Goal: Task Accomplishment & Management: Complete application form

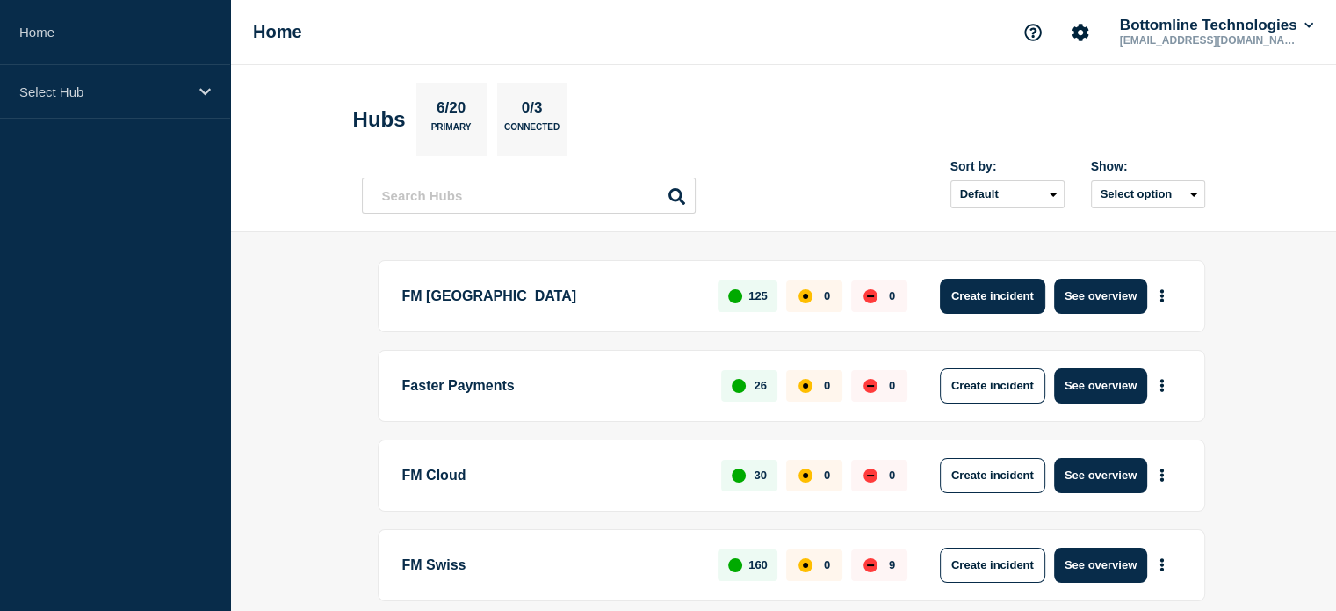
click at [1003, 304] on button "Create incident" at bounding box center [992, 296] width 105 height 35
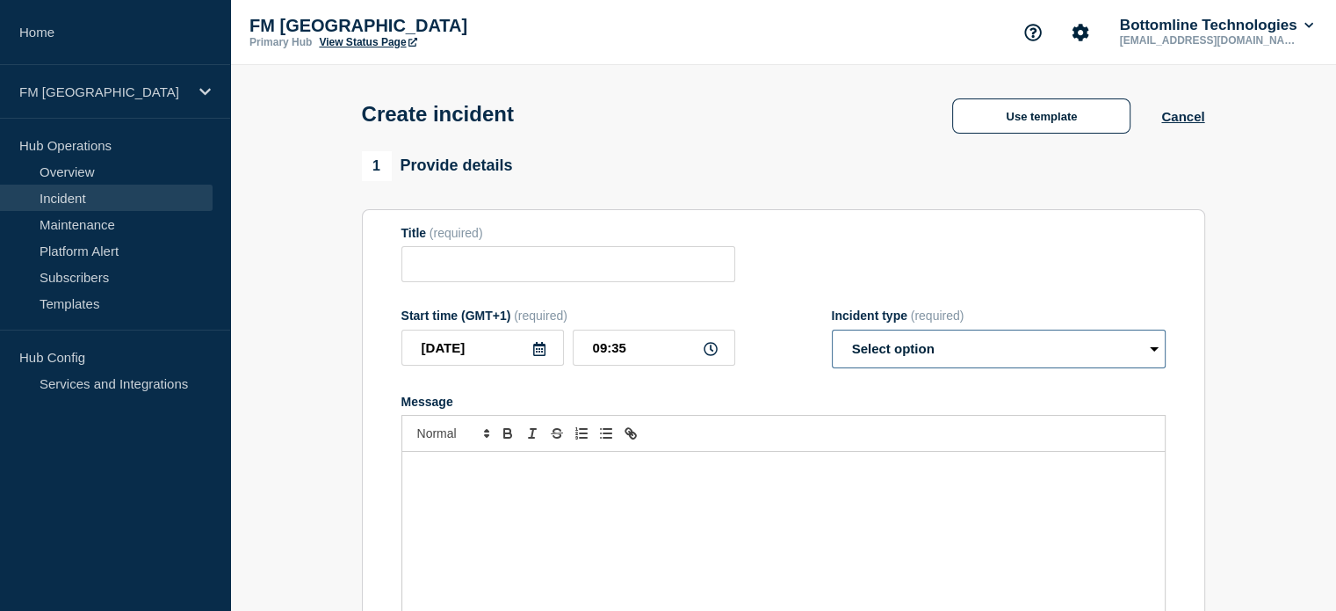
click at [1078, 351] on select "Select option Investigating Identified Monitoring" at bounding box center [999, 348] width 334 height 39
select select "identified"
click at [832, 335] on select "Select option Investigating Identified Monitoring" at bounding box center [999, 348] width 334 height 39
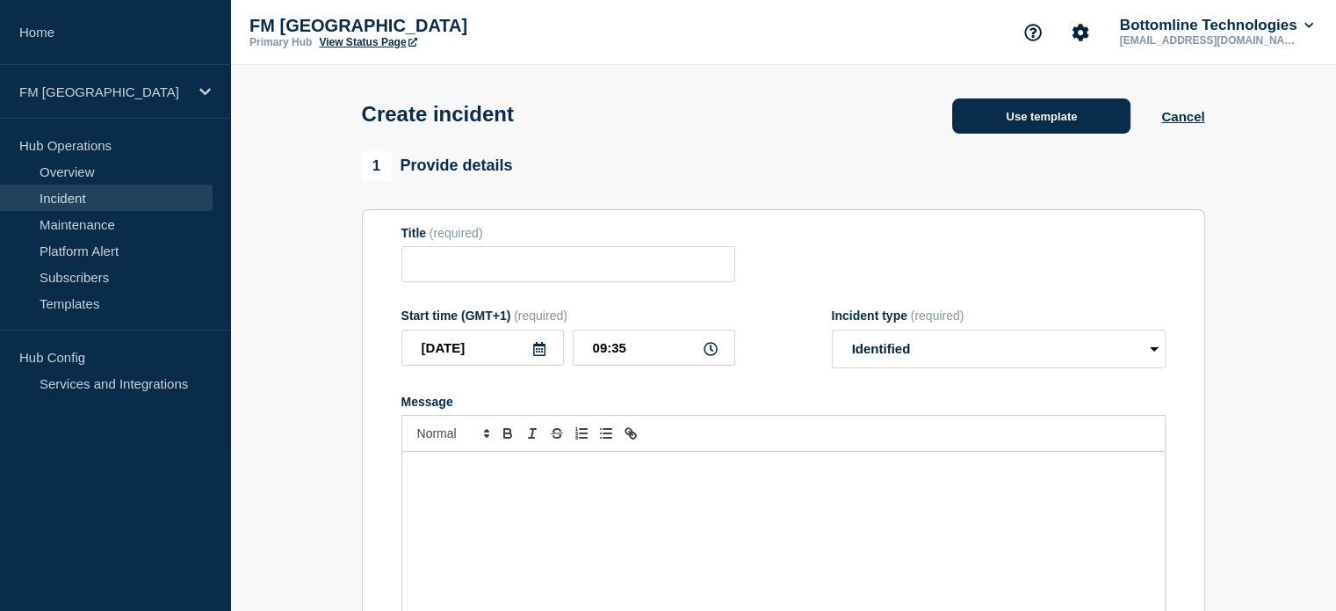
click at [1037, 129] on button "Use template" at bounding box center [1041, 115] width 178 height 35
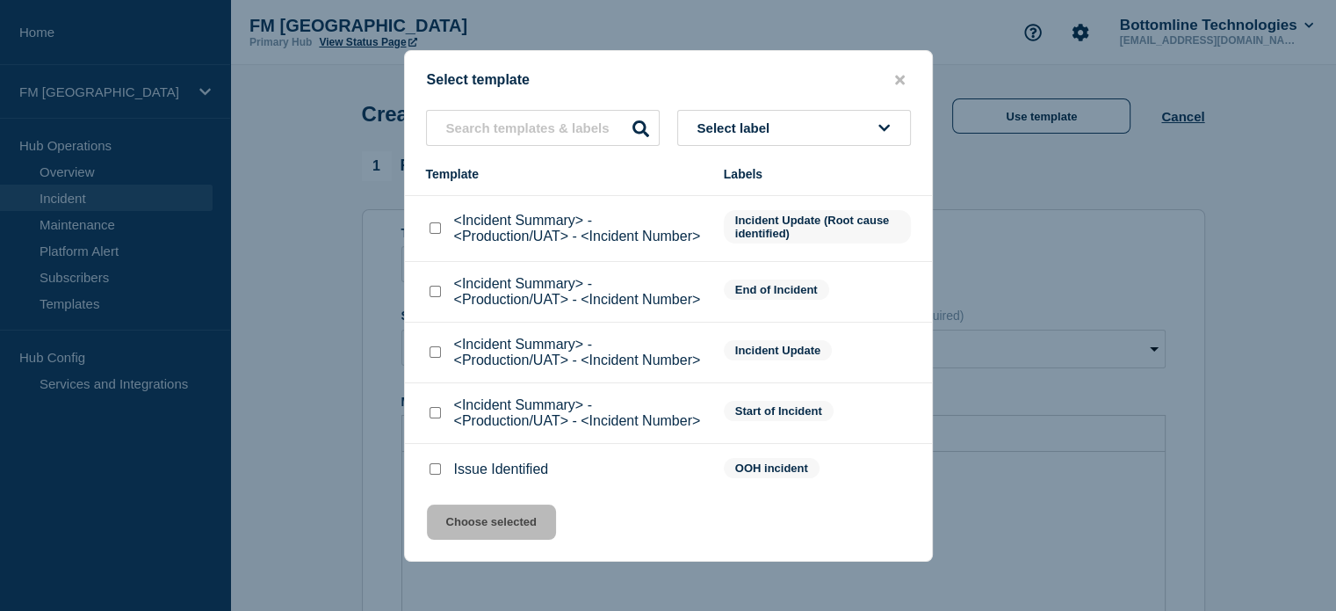
scroll to position [134, 0]
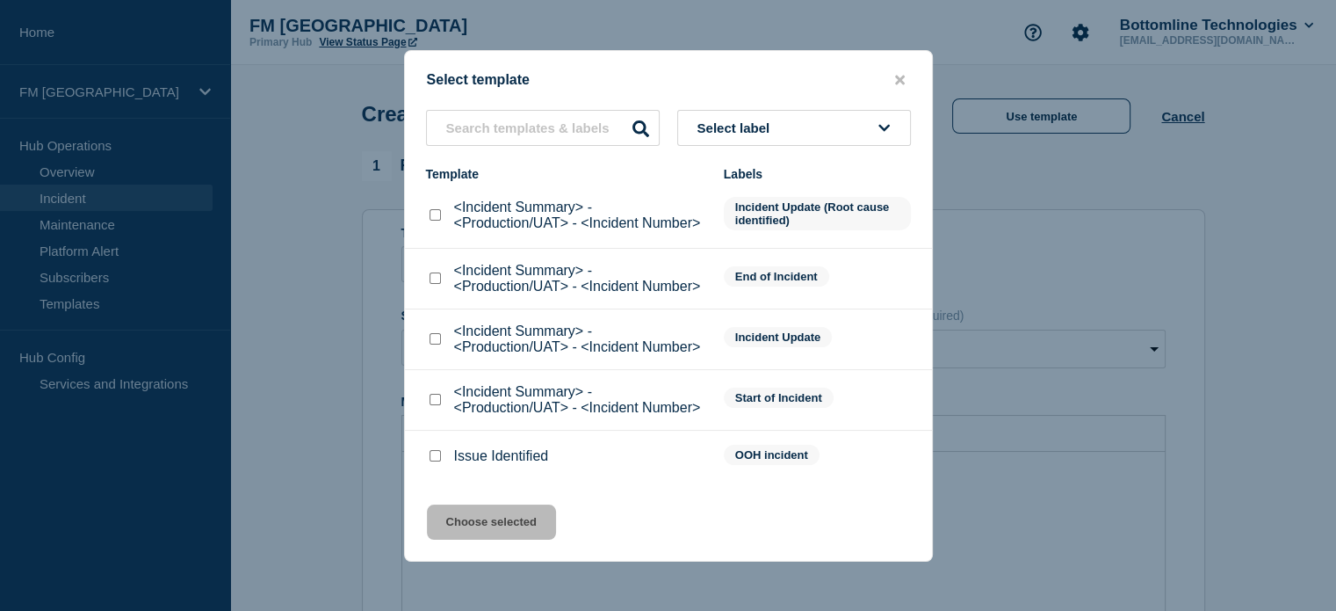
click at [670, 408] on p "<Incident Summary> - <Production/UAT> - <Incident Number>" at bounding box center [580, 400] width 252 height 32
click at [431, 401] on input "<Incident Summary> - <Production/UAT> - <Incident Number> checkbox" at bounding box center [435, 399] width 11 height 11
checkbox input "true"
click at [475, 522] on button "Choose selected" at bounding box center [491, 521] width 129 height 35
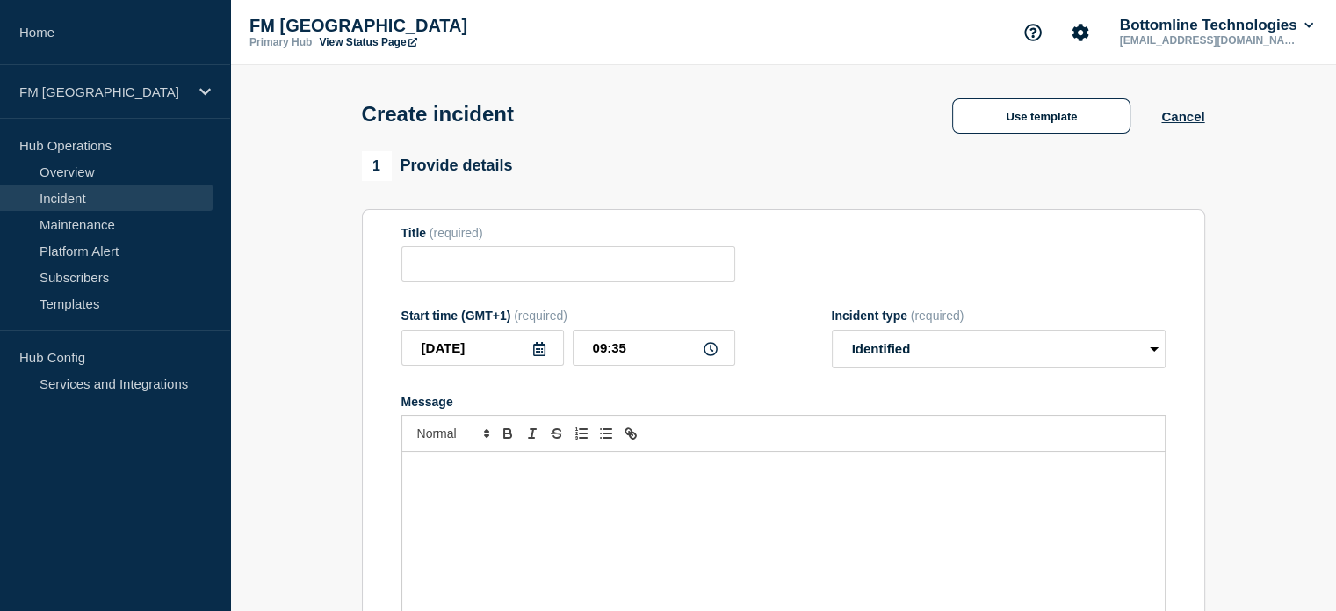
type input "<Incident Summary> - <Production/UAT> - <Incident Number>"
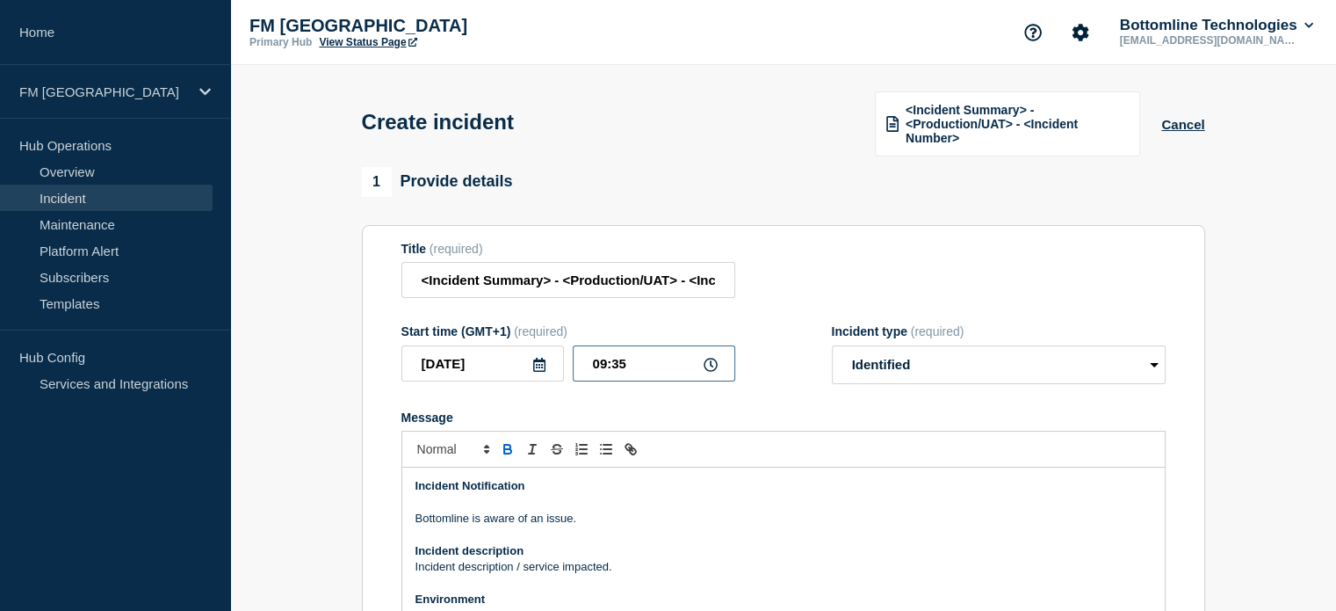
click at [630, 368] on input "09:35" at bounding box center [654, 363] width 163 height 36
type input "08:53"
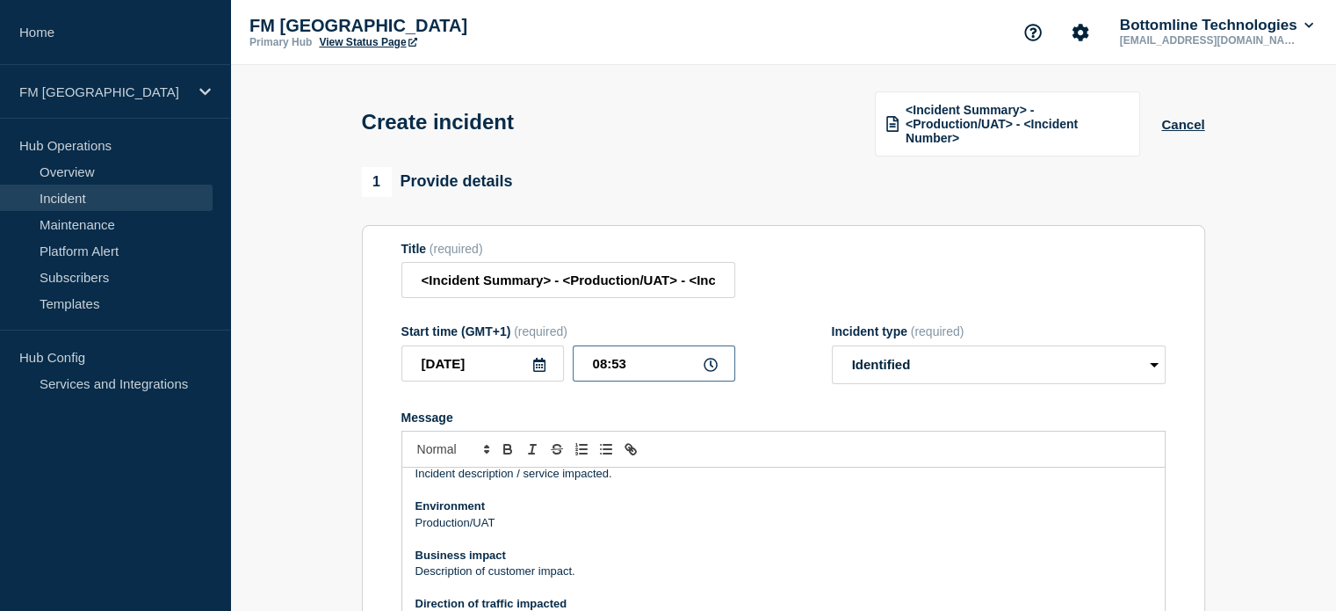
scroll to position [0, 0]
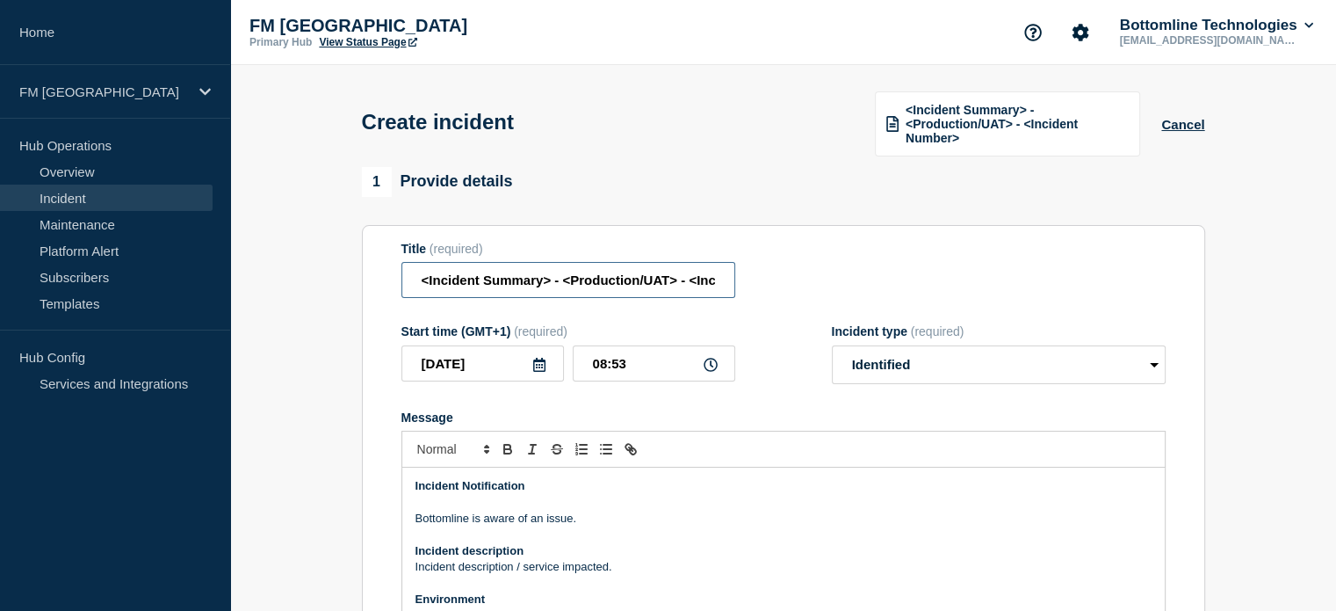
click at [507, 286] on input "<Incident Summary> - <Production/UAT> - <Incident Number>" at bounding box center [569, 280] width 334 height 36
paste input "FM - BACS Submissions/A Report collections delayed"
type input "FM - BACS Submissions/A Report collections delayed"
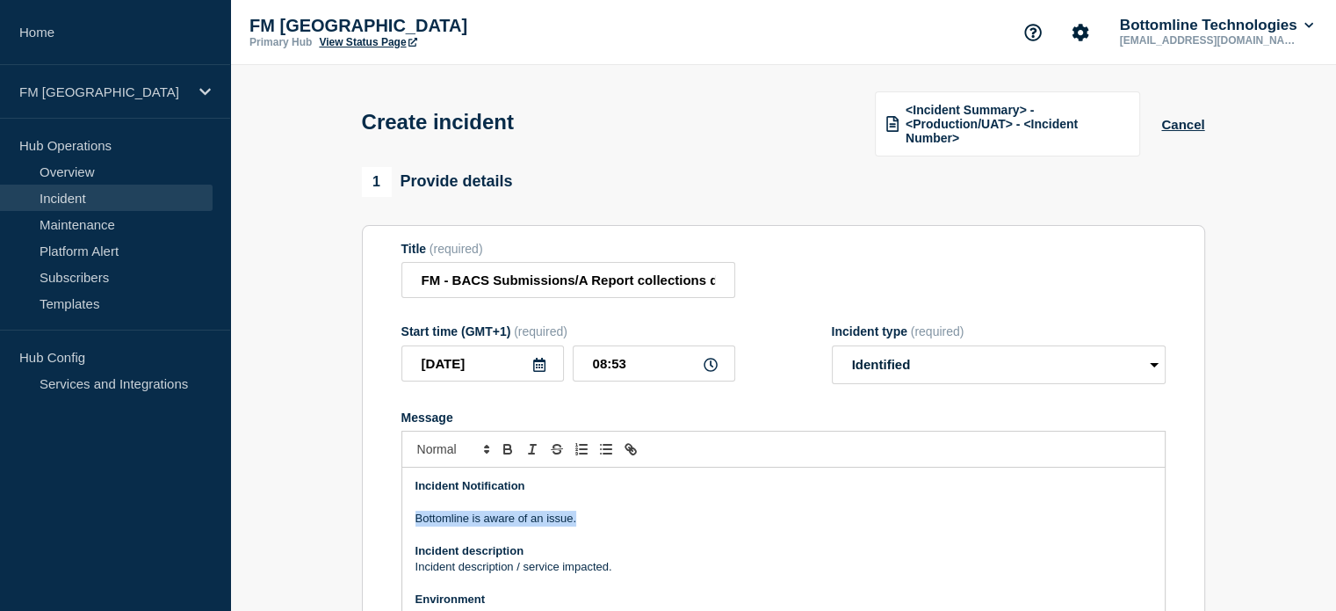
drag, startPoint x: 578, startPoint y: 521, endPoint x: 417, endPoint y: 520, distance: 160.8
click at [417, 520] on p "Bottomline is aware of an issue." at bounding box center [784, 518] width 736 height 16
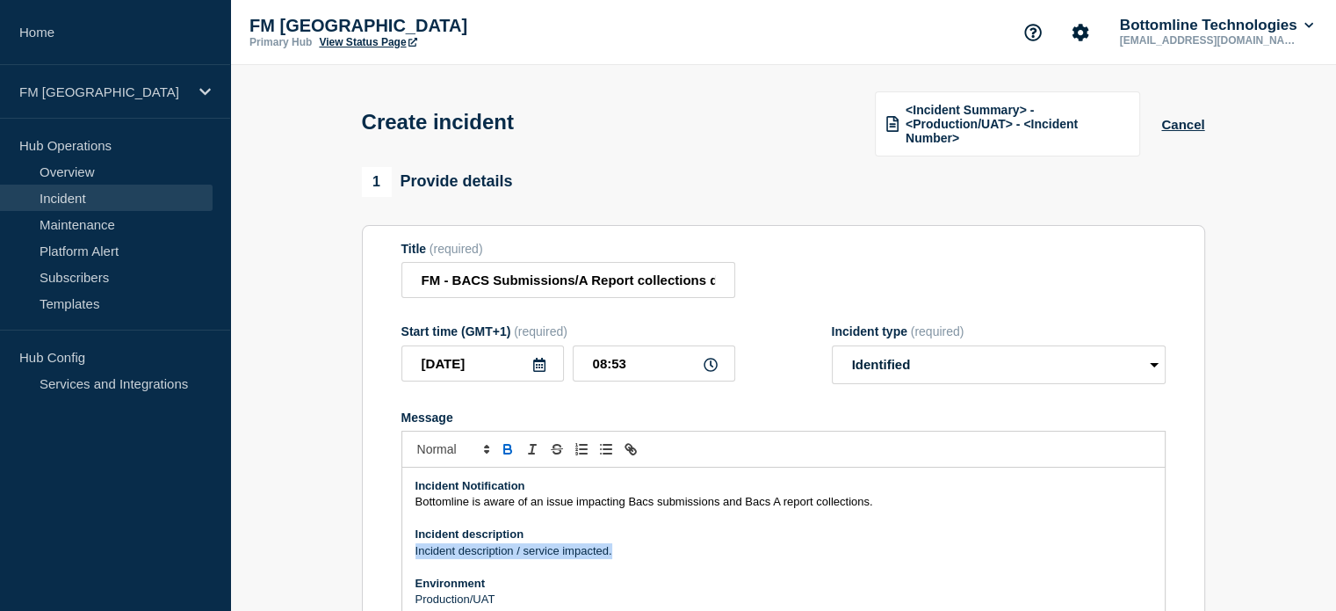
drag, startPoint x: 626, startPoint y: 551, endPoint x: 415, endPoint y: 556, distance: 210.9
click at [416, 556] on p "Incident description / service impacted." at bounding box center [784, 551] width 736 height 16
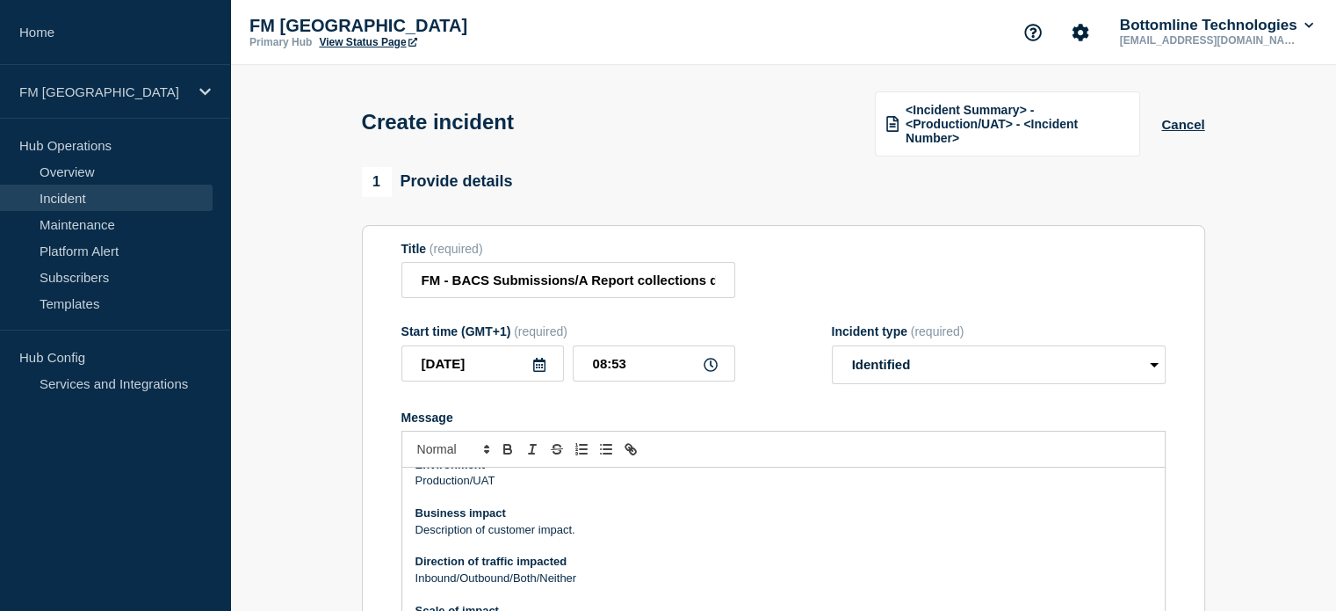
scroll to position [88, 0]
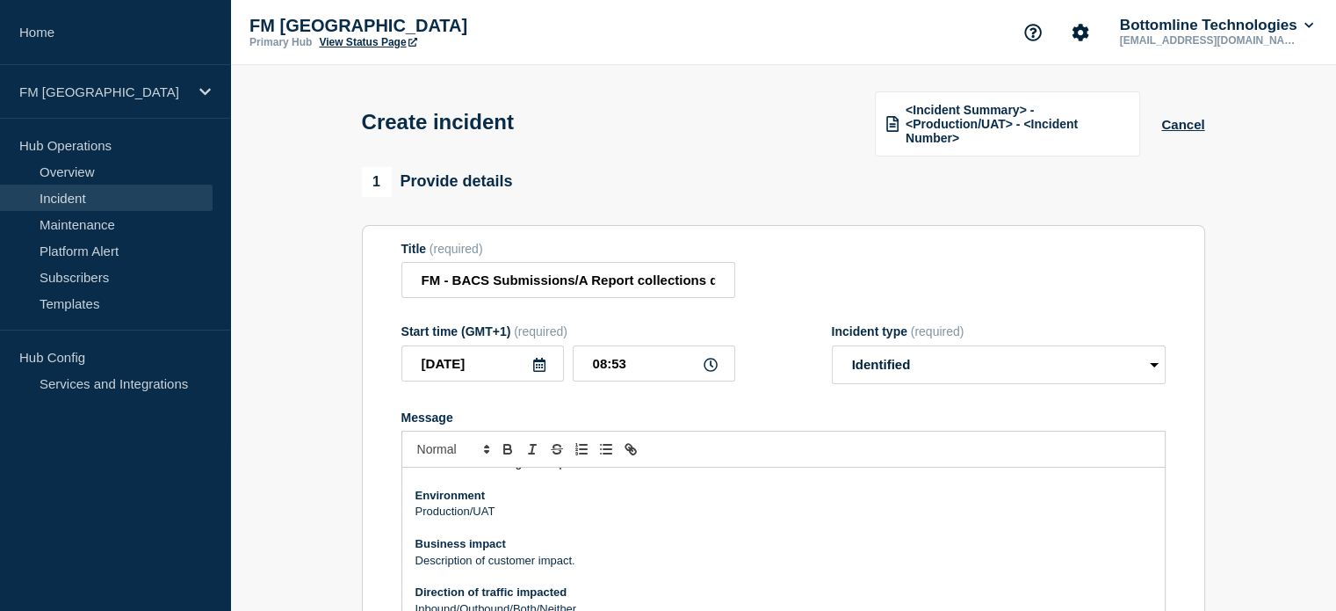
click at [496, 514] on p "Production/UAT" at bounding box center [784, 511] width 736 height 16
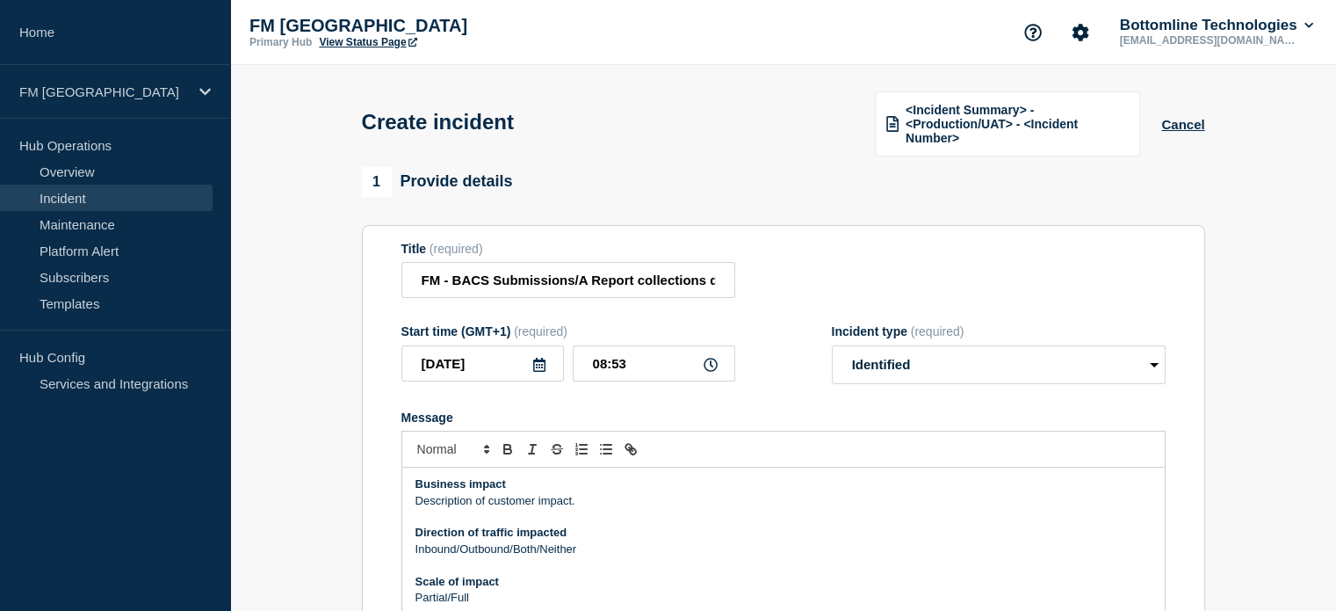
scroll to position [176, 0]
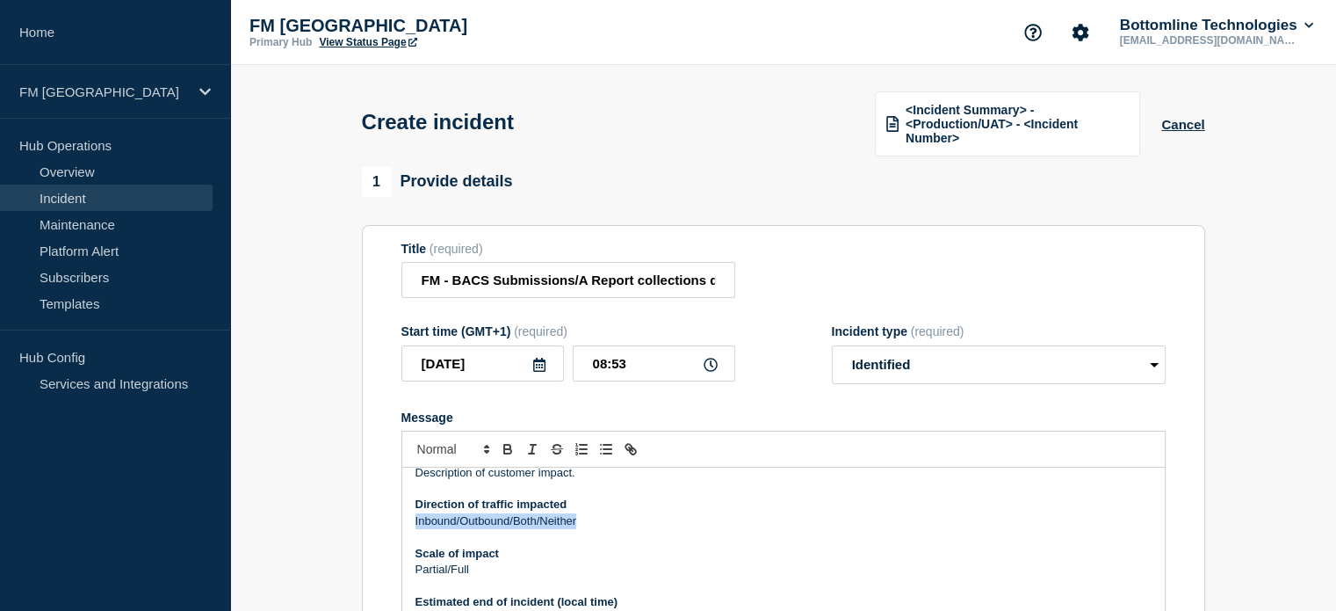
drag, startPoint x: 595, startPoint y: 526, endPoint x: 411, endPoint y: 528, distance: 183.6
click at [411, 528] on div "Incident Notification Bottomline is aware of an issue impacting Bacs submission…" at bounding box center [783, 572] width 763 height 211
click at [478, 574] on p "Partial/Full" at bounding box center [784, 569] width 736 height 16
click at [481, 574] on p "Partial" at bounding box center [784, 569] width 736 height 16
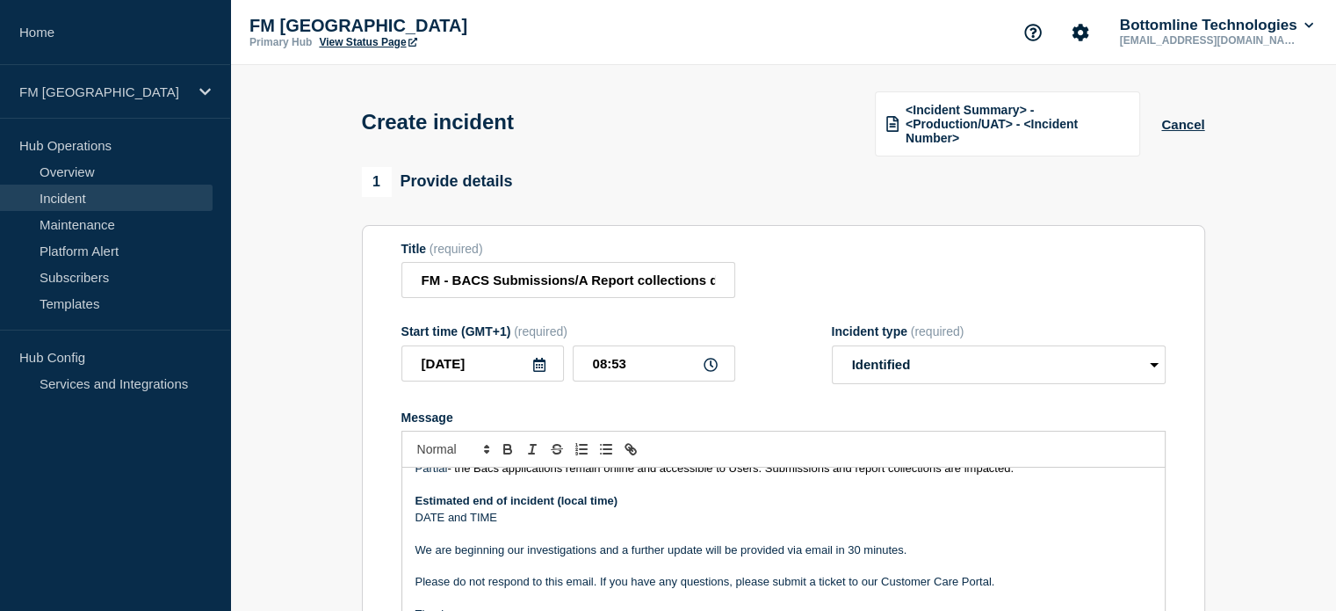
scroll to position [280, 0]
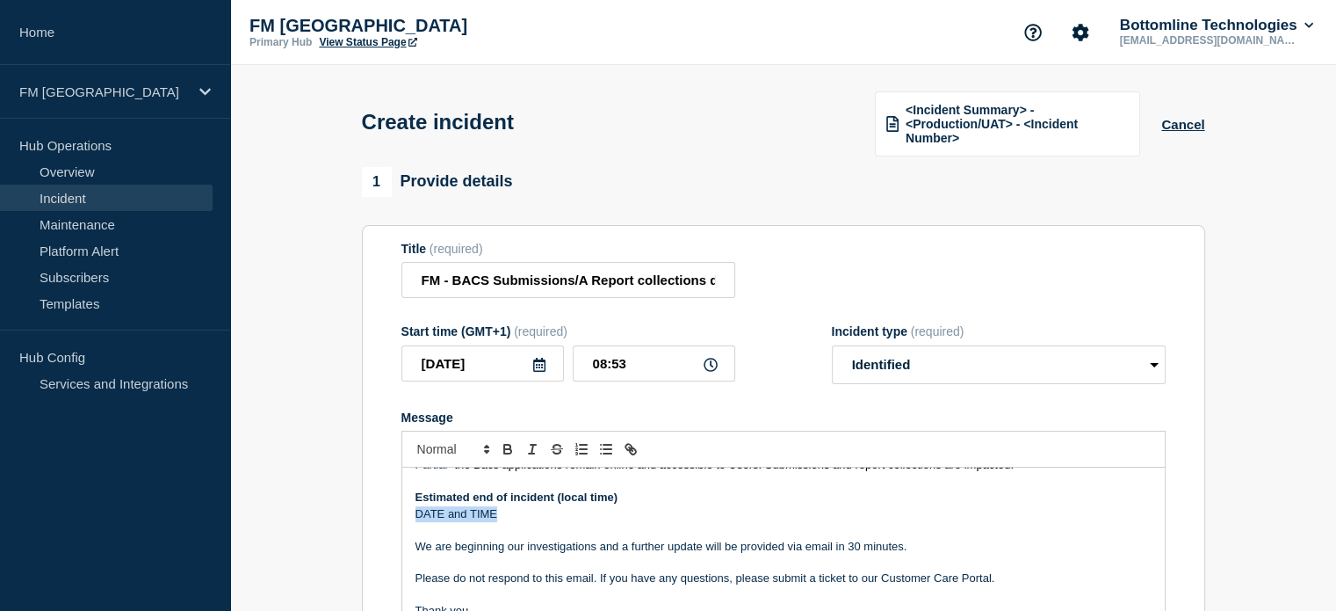
drag, startPoint x: 500, startPoint y: 521, endPoint x: 406, endPoint y: 514, distance: 94.3
click at [406, 514] on div "Incident Notification Bottomline is aware of an issue impacting Bacs submission…" at bounding box center [783, 572] width 763 height 211
drag, startPoint x: 920, startPoint y: 546, endPoint x: 414, endPoint y: 546, distance: 506.1
click at [414, 546] on div "Incident Notification Bottomline is aware of an issue impacting Bacs submission…" at bounding box center [783, 572] width 763 height 211
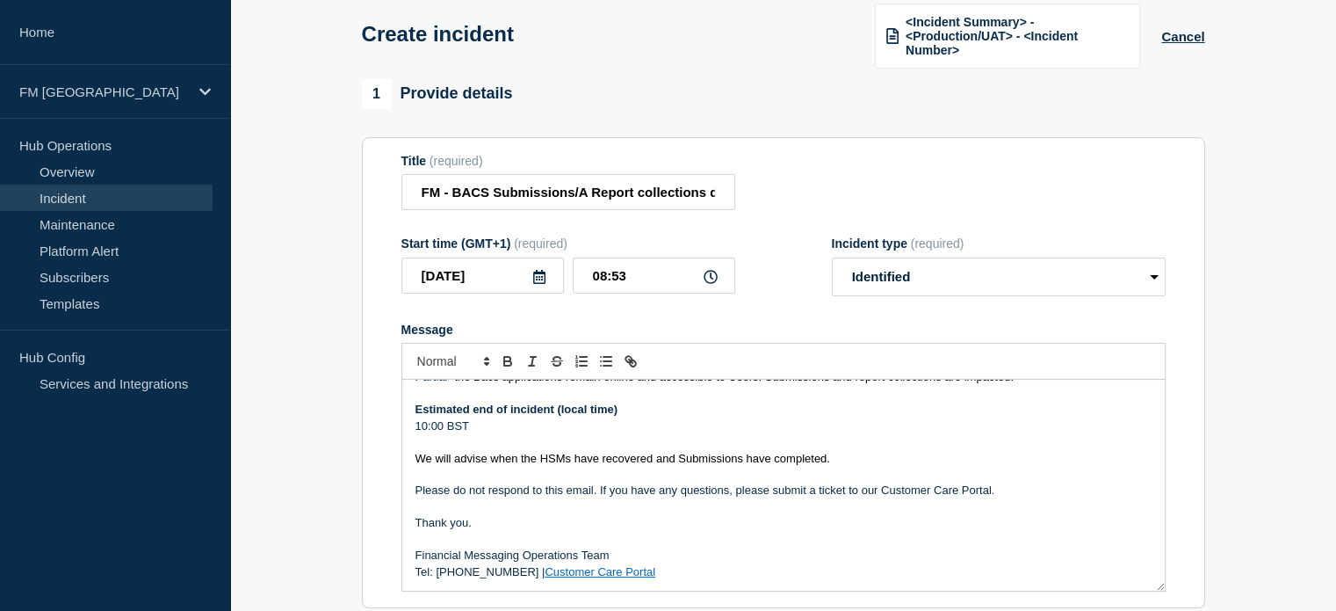
click at [438, 426] on p "10:00 BST" at bounding box center [784, 426] width 736 height 16
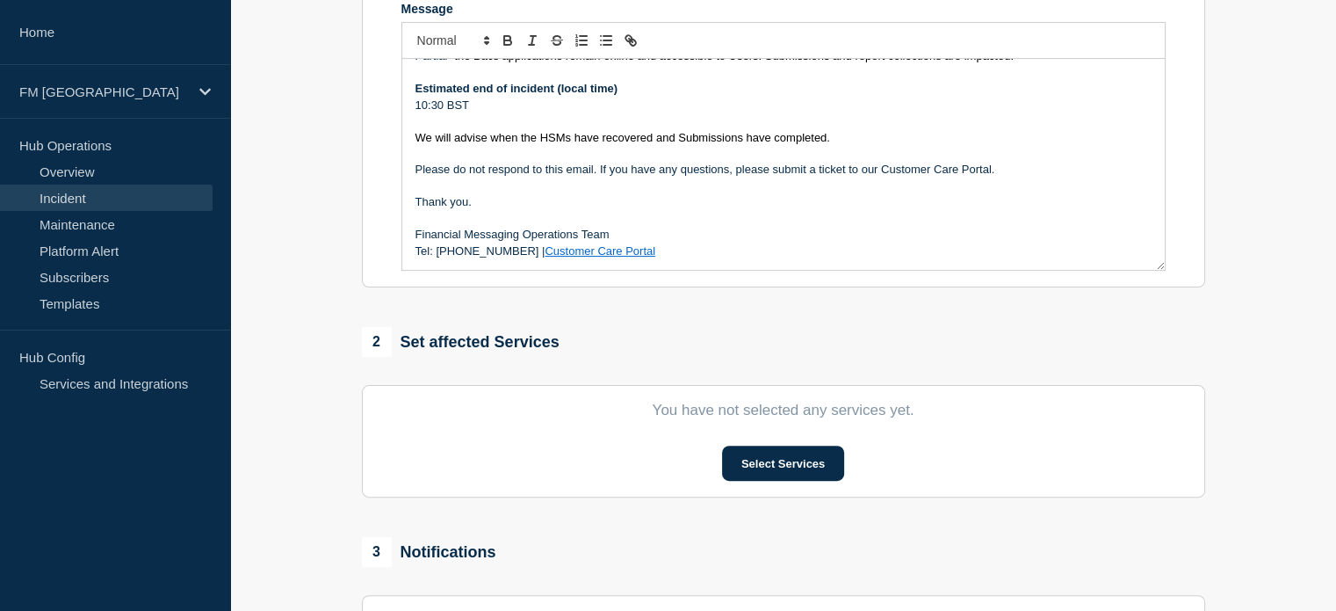
scroll to position [439, 0]
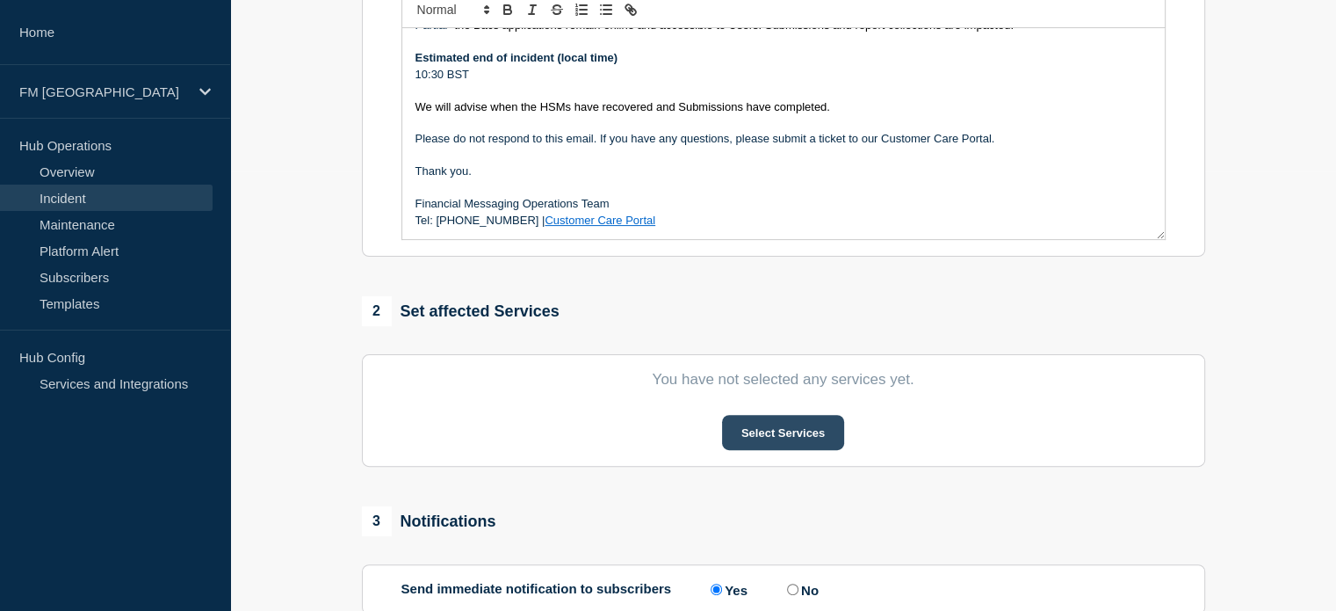
click at [778, 436] on button "Select Services" at bounding box center [783, 432] width 122 height 35
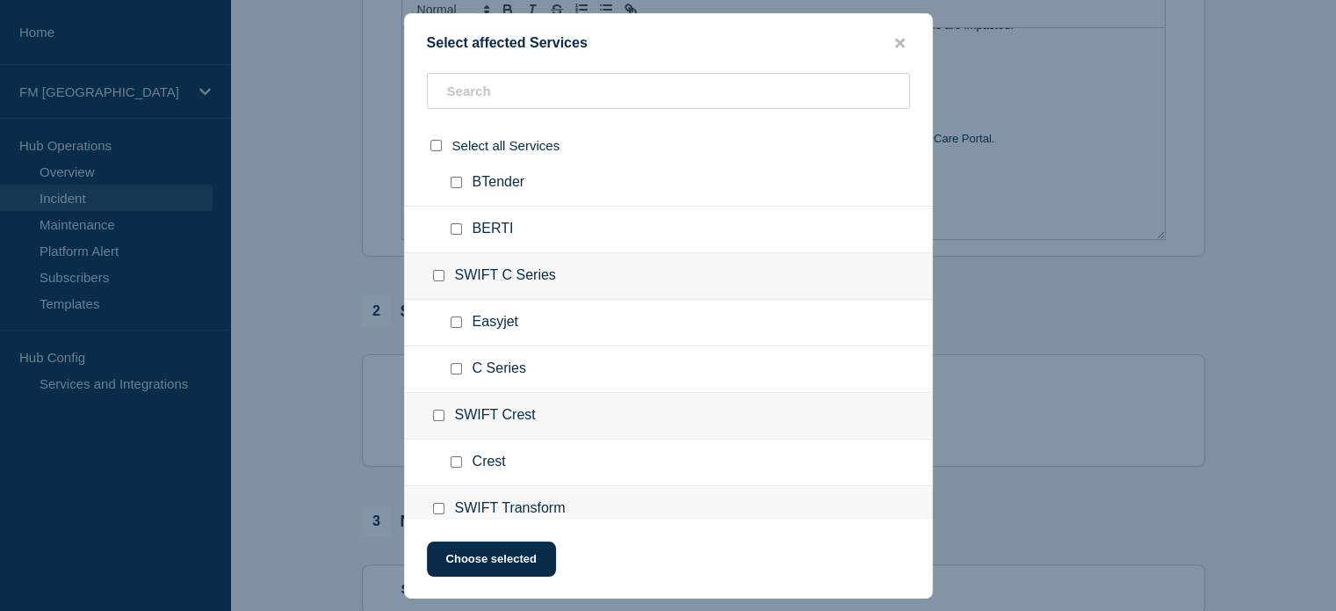
scroll to position [5535, 0]
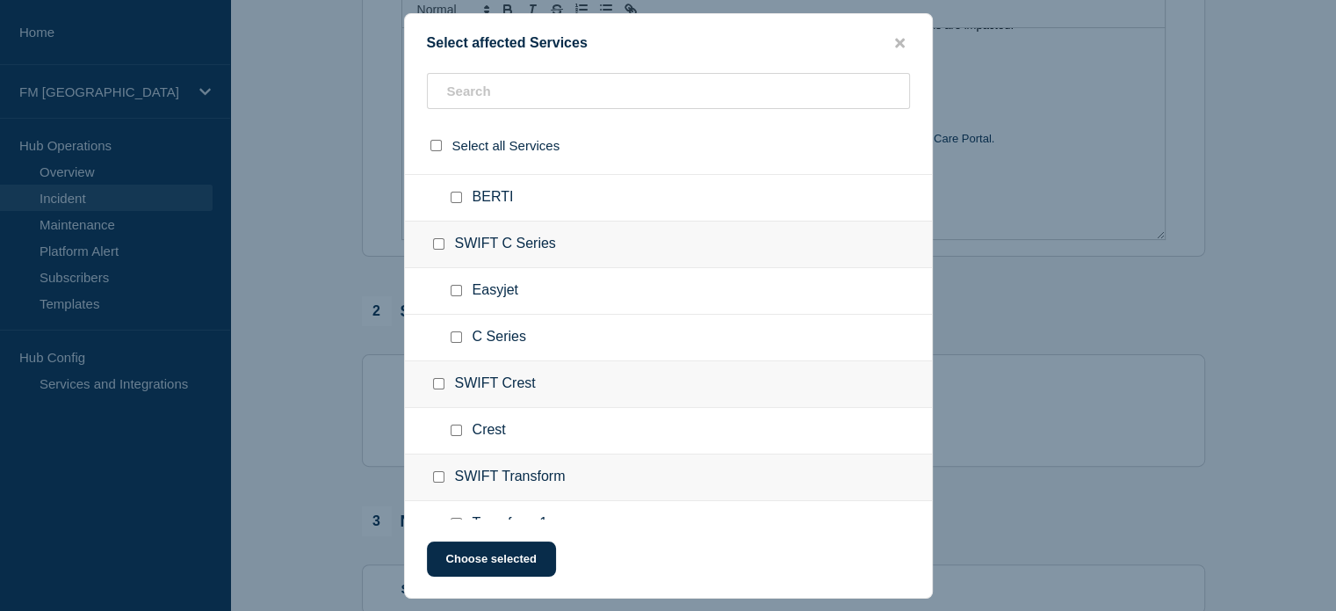
click at [437, 238] on input "SWIFT C Series checkbox" at bounding box center [438, 243] width 11 height 11
checkbox input "true"
click at [508, 561] on button "Choose selected" at bounding box center [491, 558] width 129 height 35
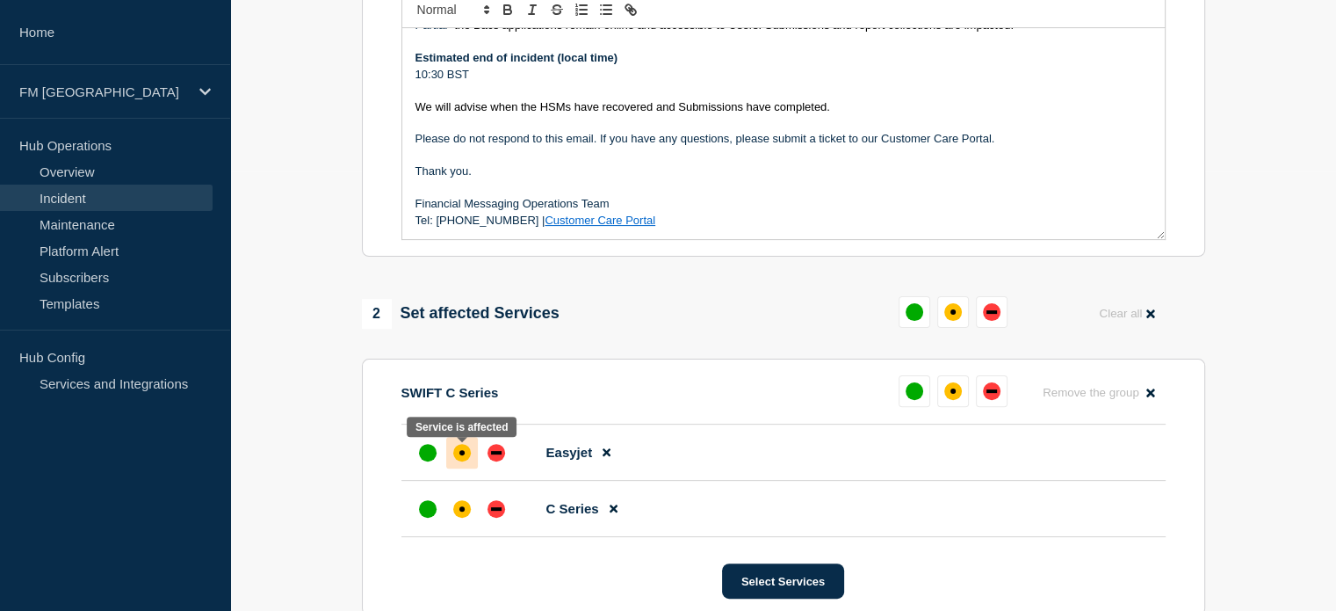
click at [460, 455] on div "affected" at bounding box center [462, 452] width 5 height 5
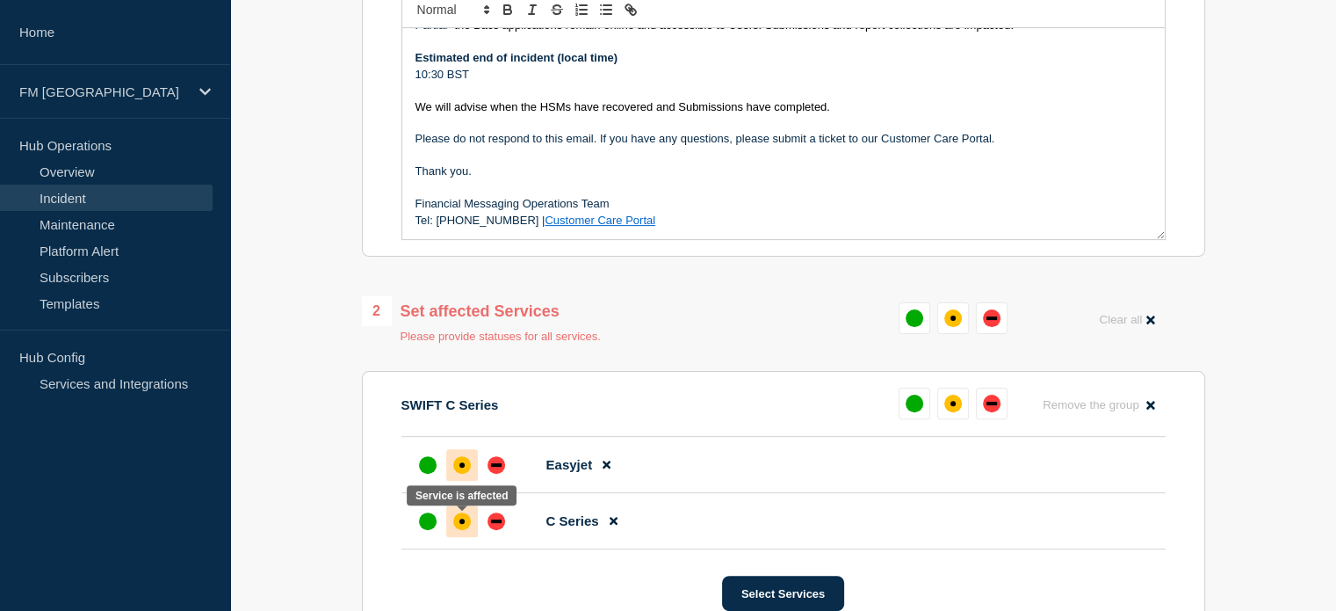
click at [460, 522] on div "affected" at bounding box center [462, 521] width 18 height 18
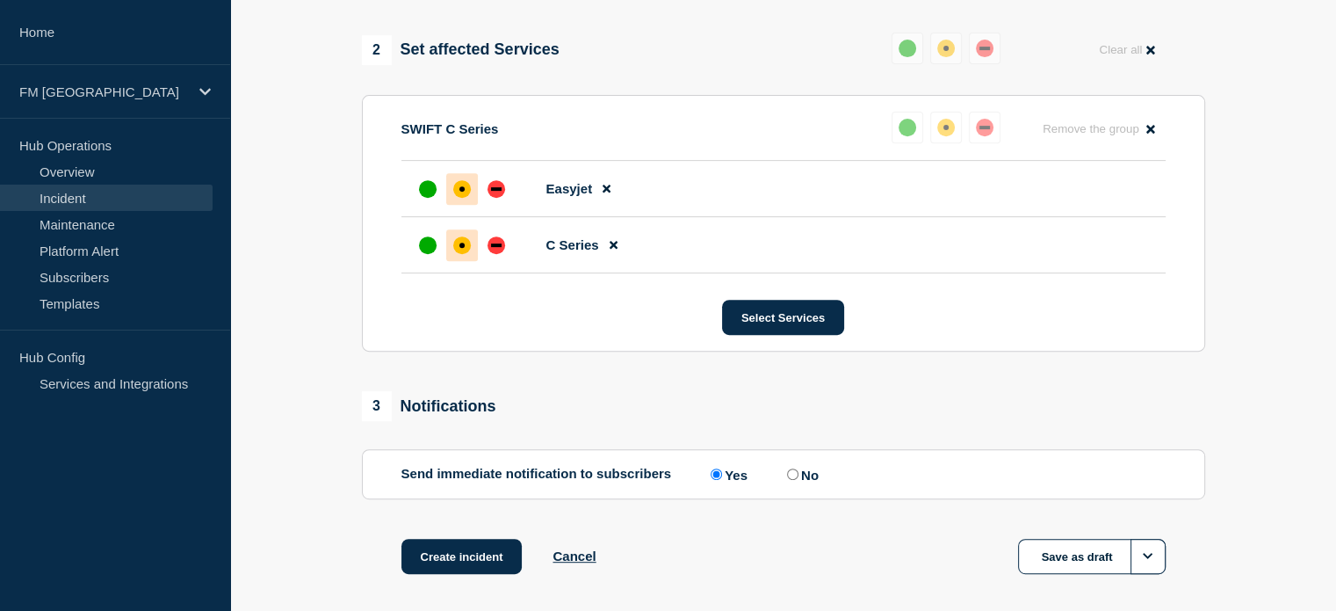
scroll to position [786, 0]
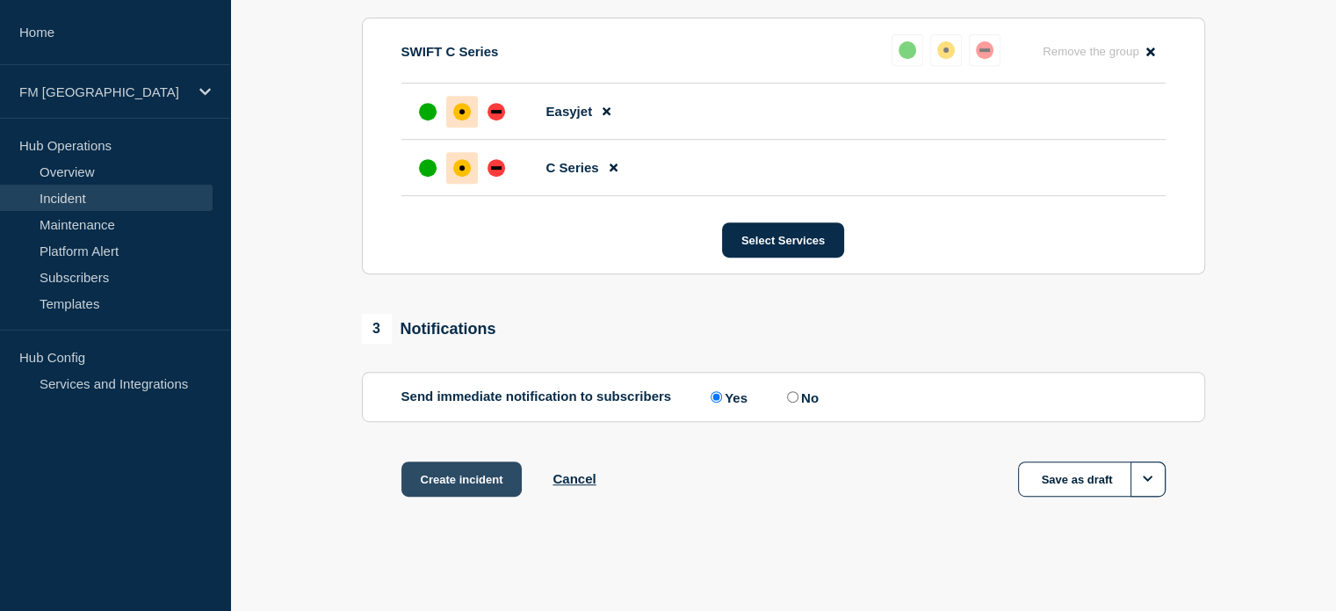
click at [478, 482] on button "Create incident" at bounding box center [462, 478] width 121 height 35
